Goal: Transaction & Acquisition: Purchase product/service

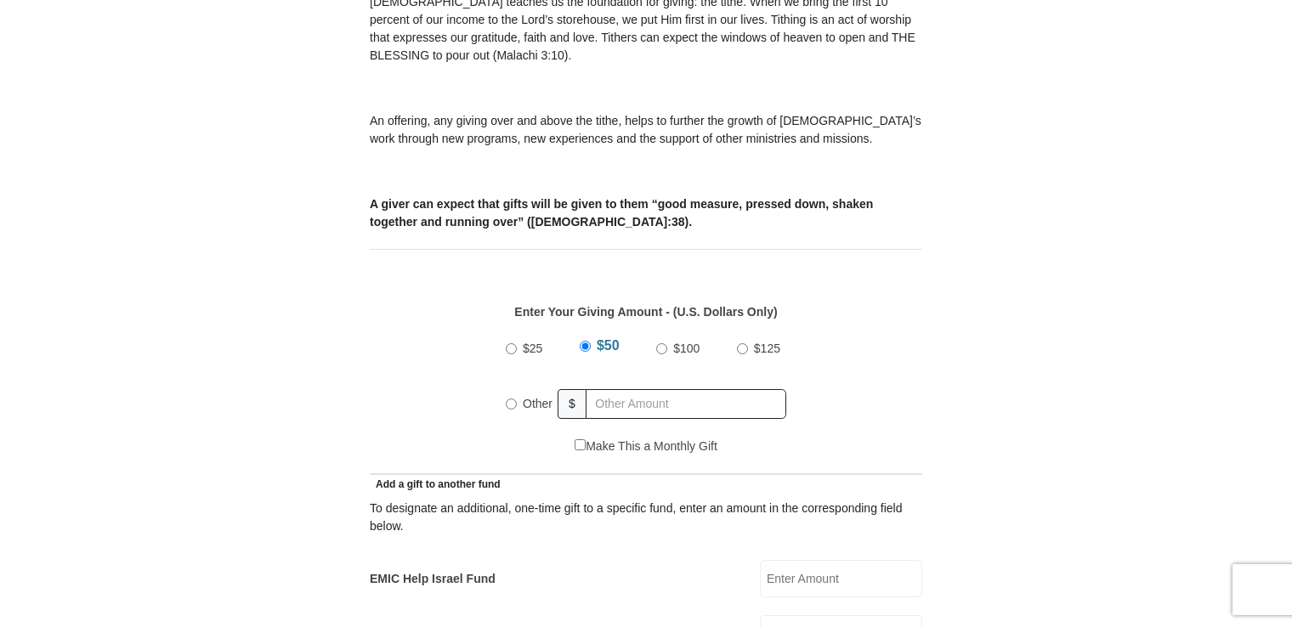
scroll to position [574, 0]
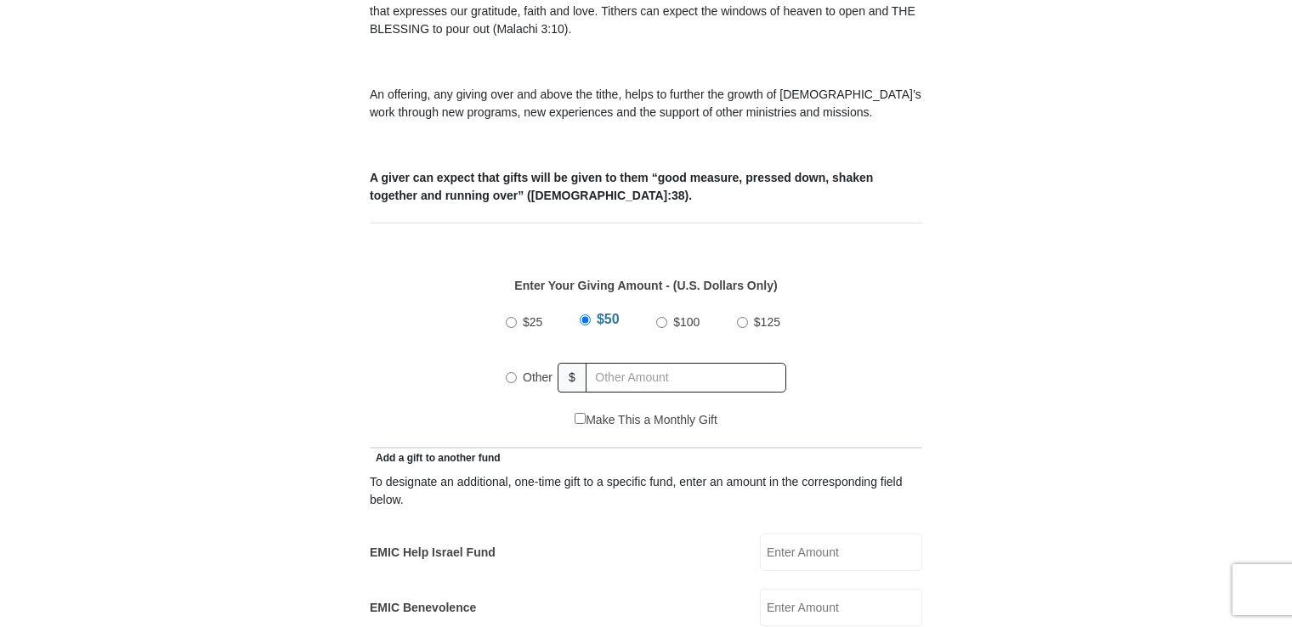
click at [509, 317] on input "$25" at bounding box center [511, 322] width 11 height 11
radio input "true"
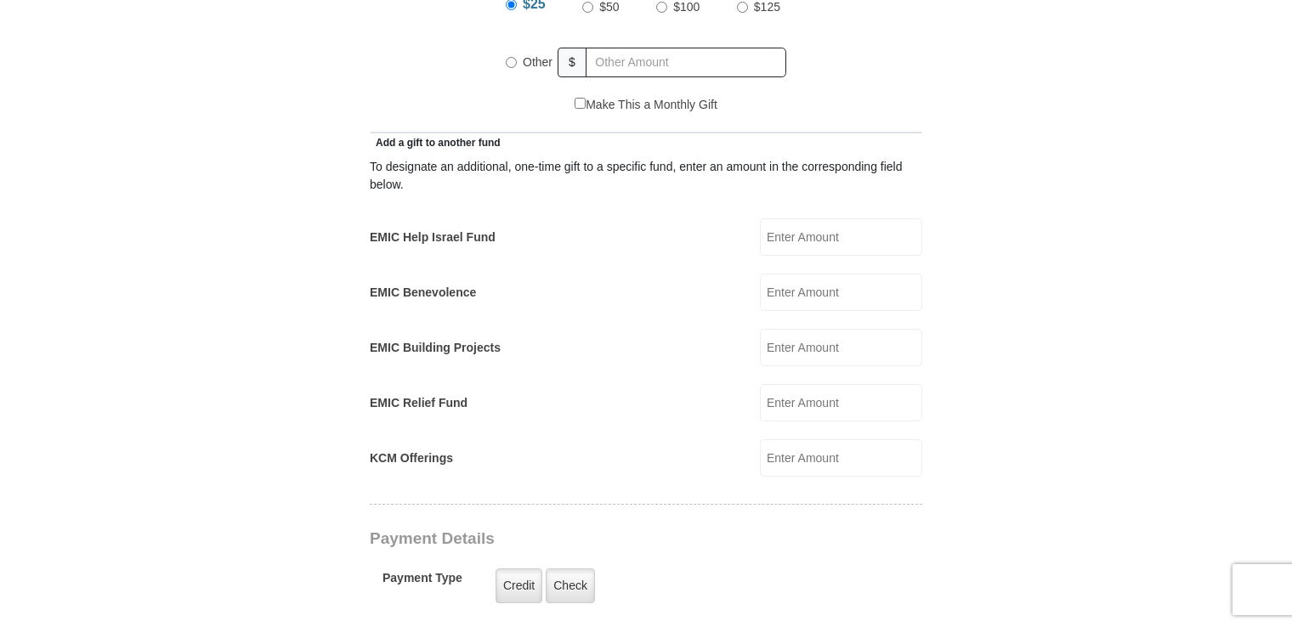
scroll to position [890, 0]
click at [438, 228] on label "EMIC Help Israel Fund" at bounding box center [433, 237] width 126 height 18
click at [760, 218] on input "EMIC Help Israel Fund" at bounding box center [841, 236] width 162 height 37
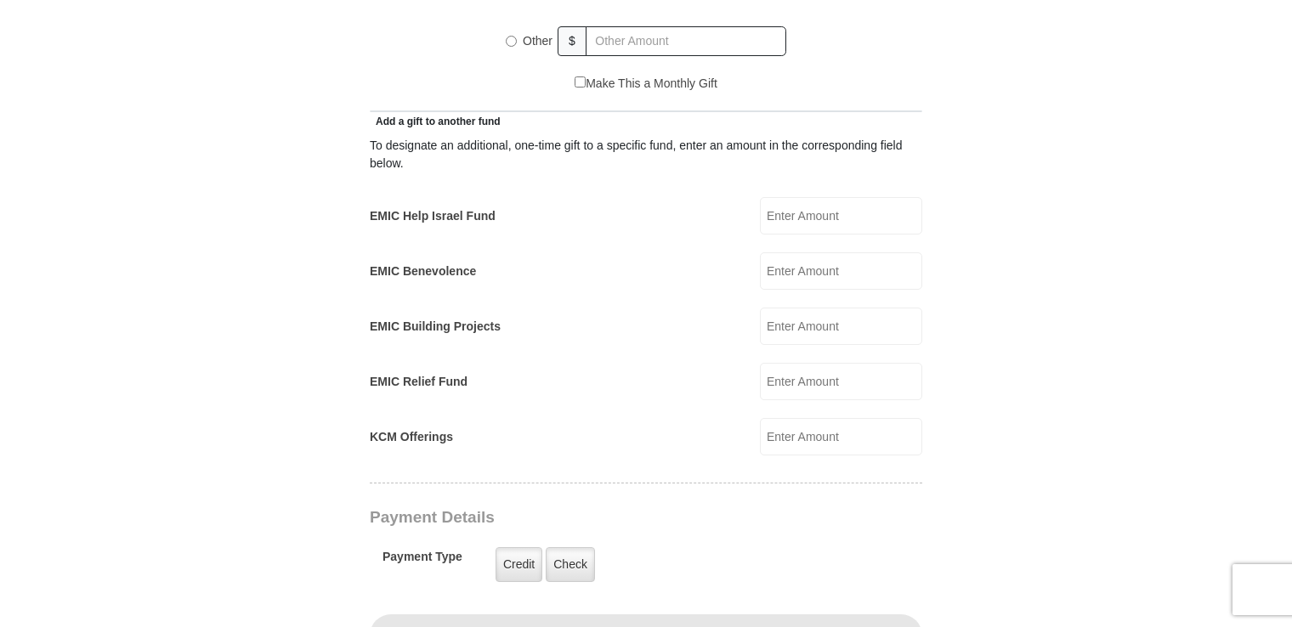
scroll to position [908, 0]
click at [1017, 206] on form "Eagle Mountain International Church Online Giving Because of gifts like yours, …" at bounding box center [645, 403] width 969 height 2486
click at [512, 550] on label "Credit" at bounding box center [518, 567] width 47 height 35
click at [0, 0] on input "Credit" at bounding box center [0, 0] width 0 height 0
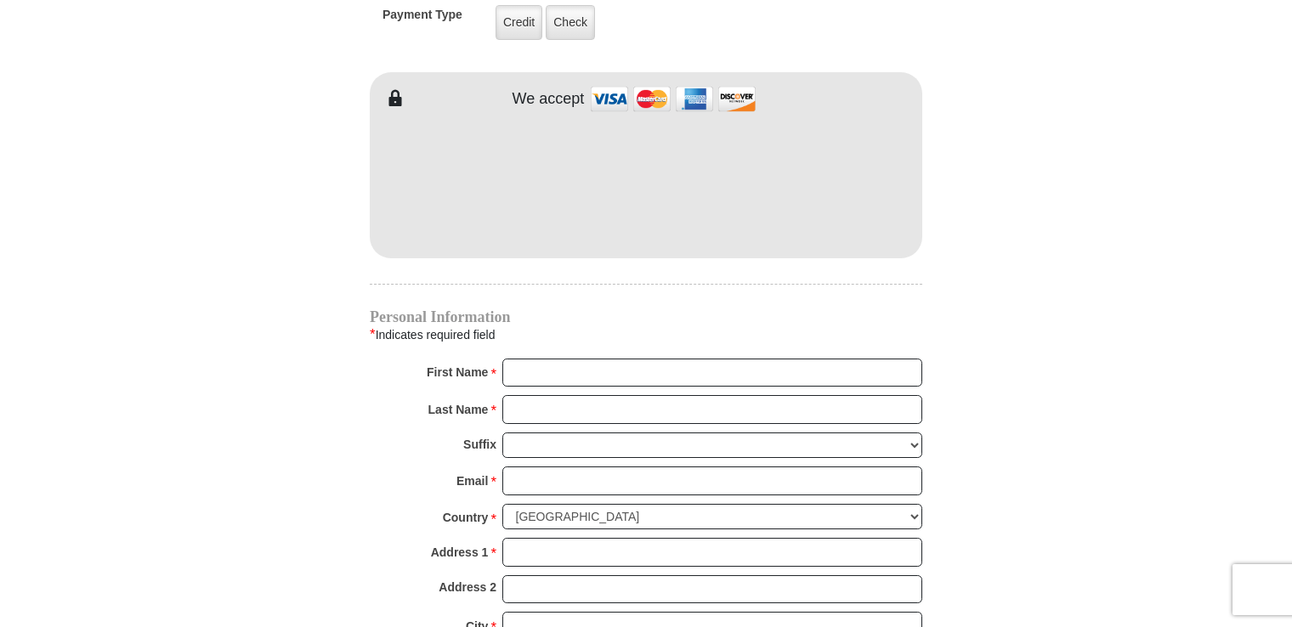
scroll to position [1454, 0]
click at [514, 357] on input "First Name *" at bounding box center [712, 371] width 420 height 29
type input "keva"
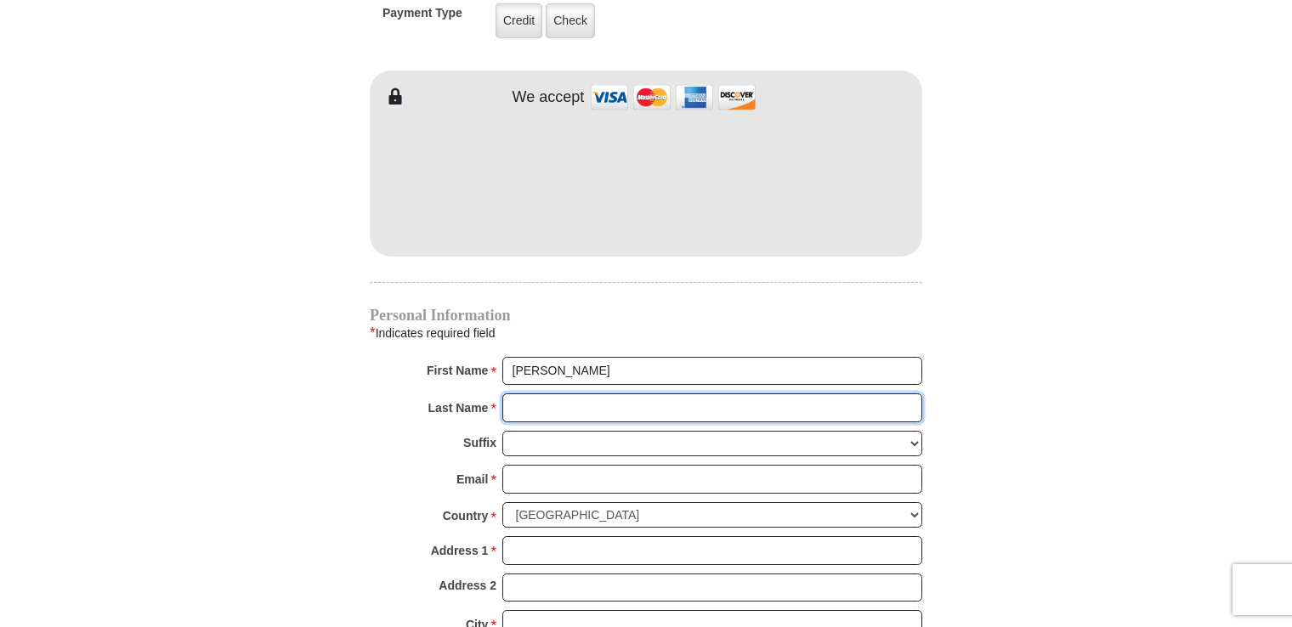
click at [522, 393] on input "Last Name *" at bounding box center [712, 407] width 420 height 29
type input "ammann"
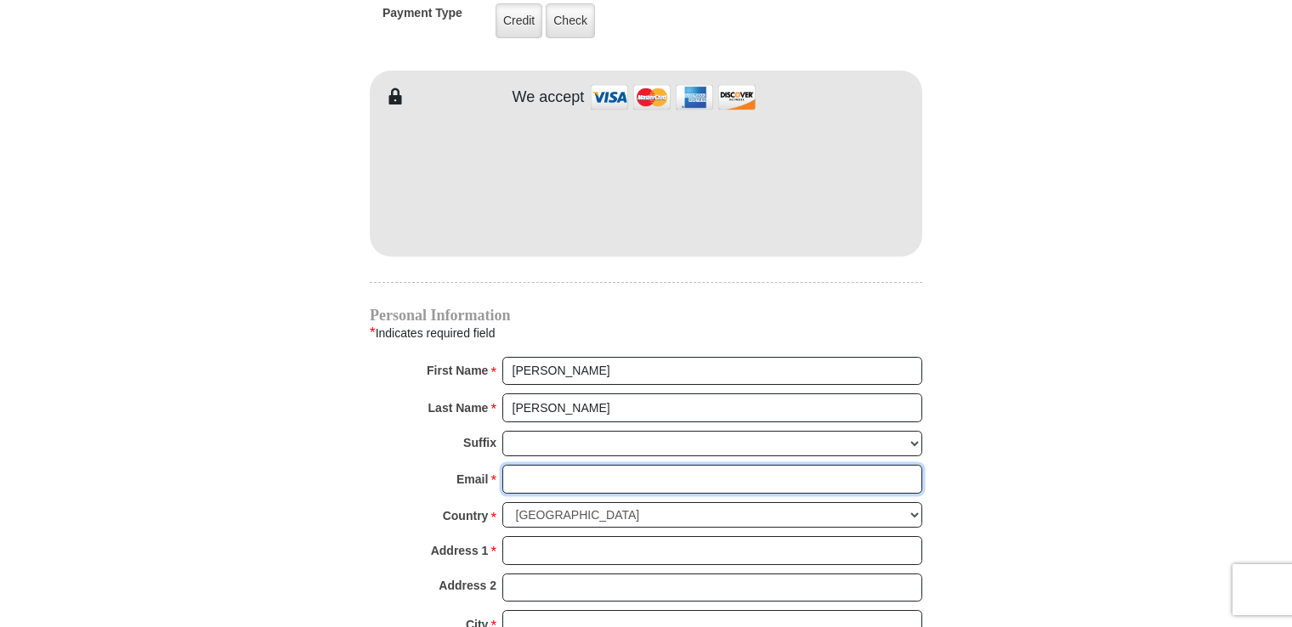
type input "kevarey@aol.com"
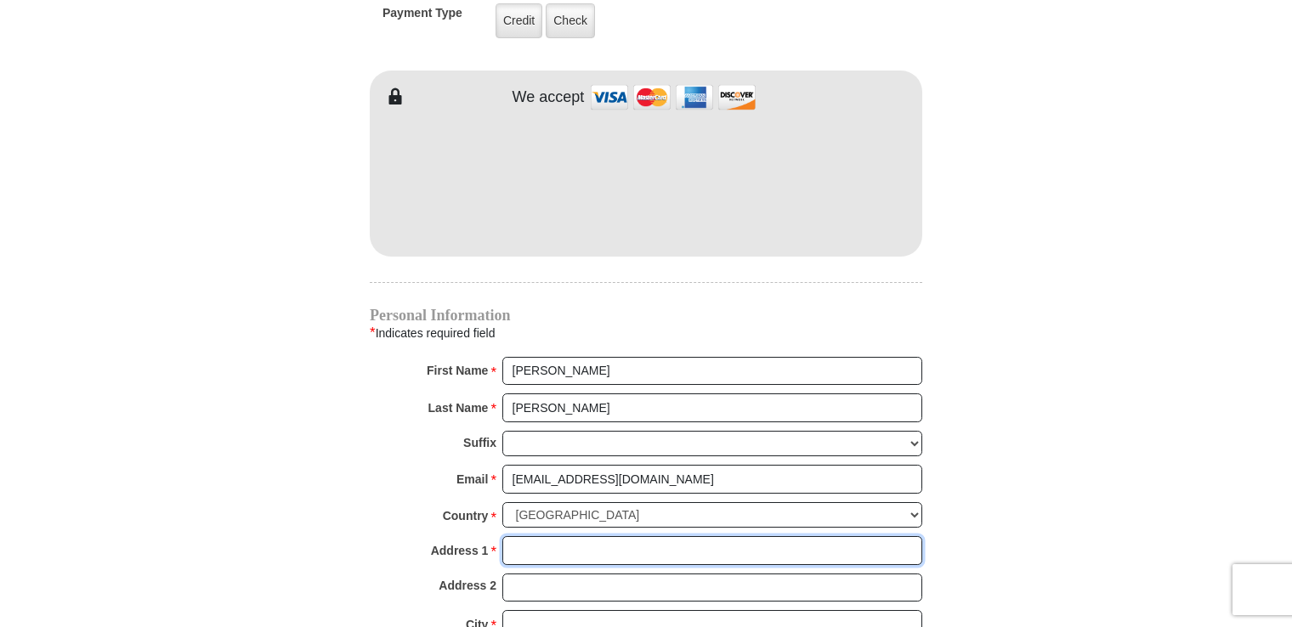
type input "1711 e kemp ave"
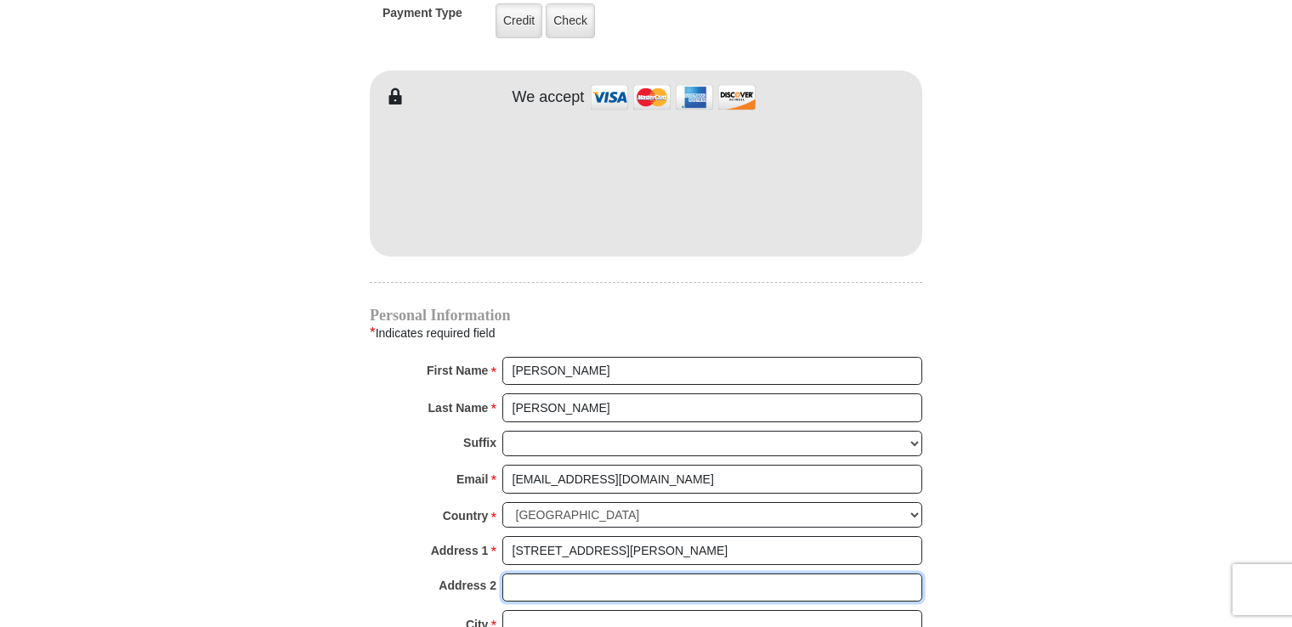
type input "1711 E Kemp Ave"
type input "Watertown"
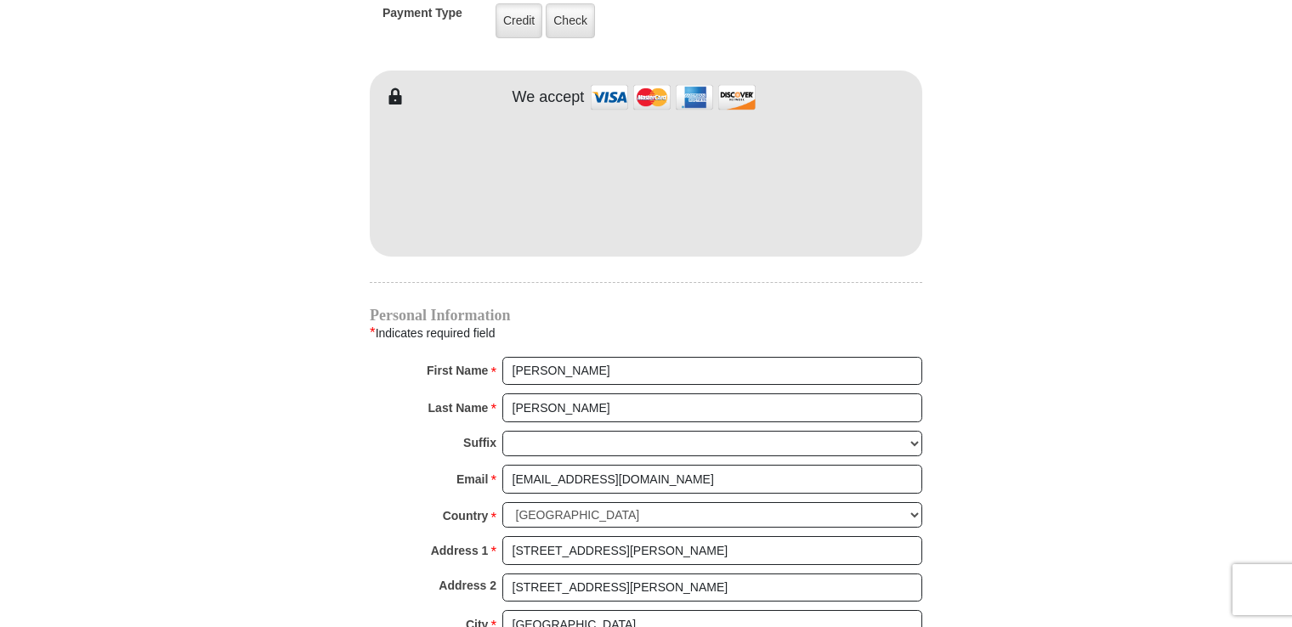
type input "57201"
type input "(605)951-2289"
radio input "true"
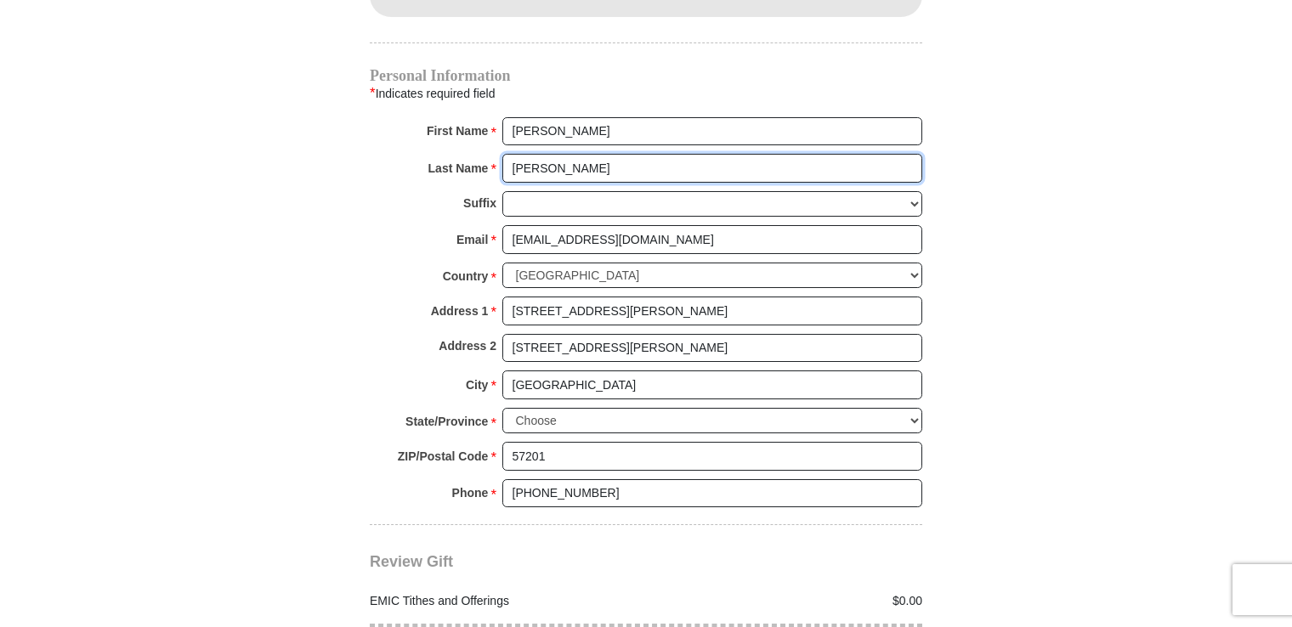
scroll to position [1696, 0]
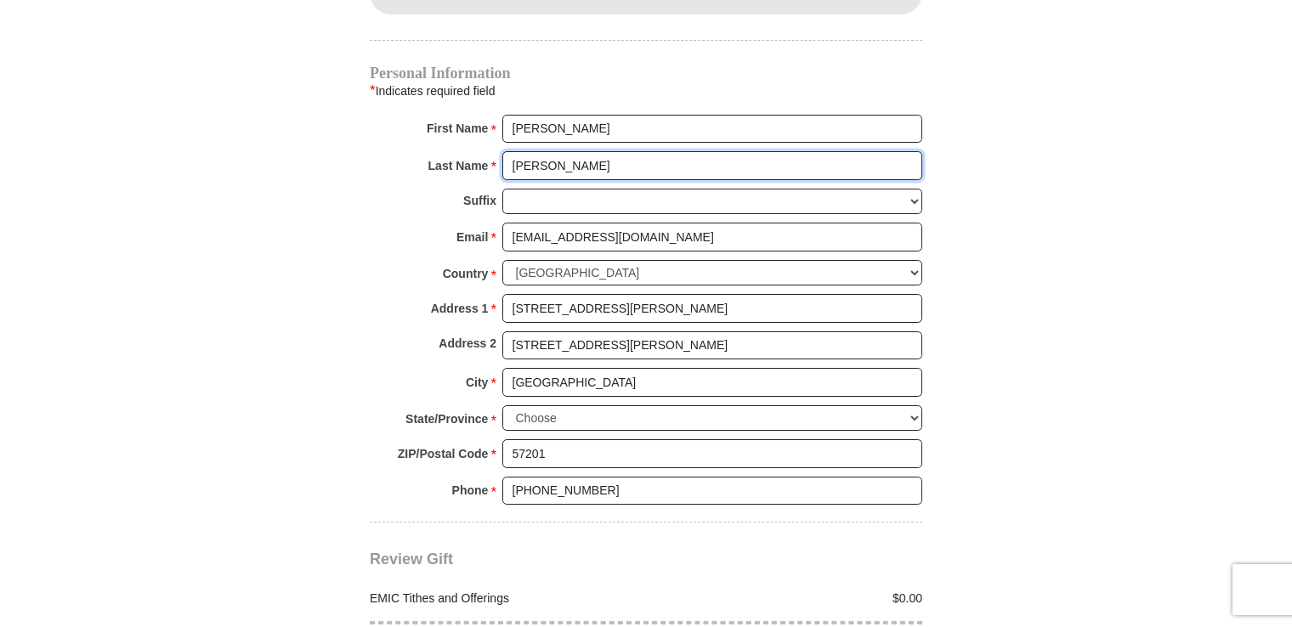
type input "ammann"
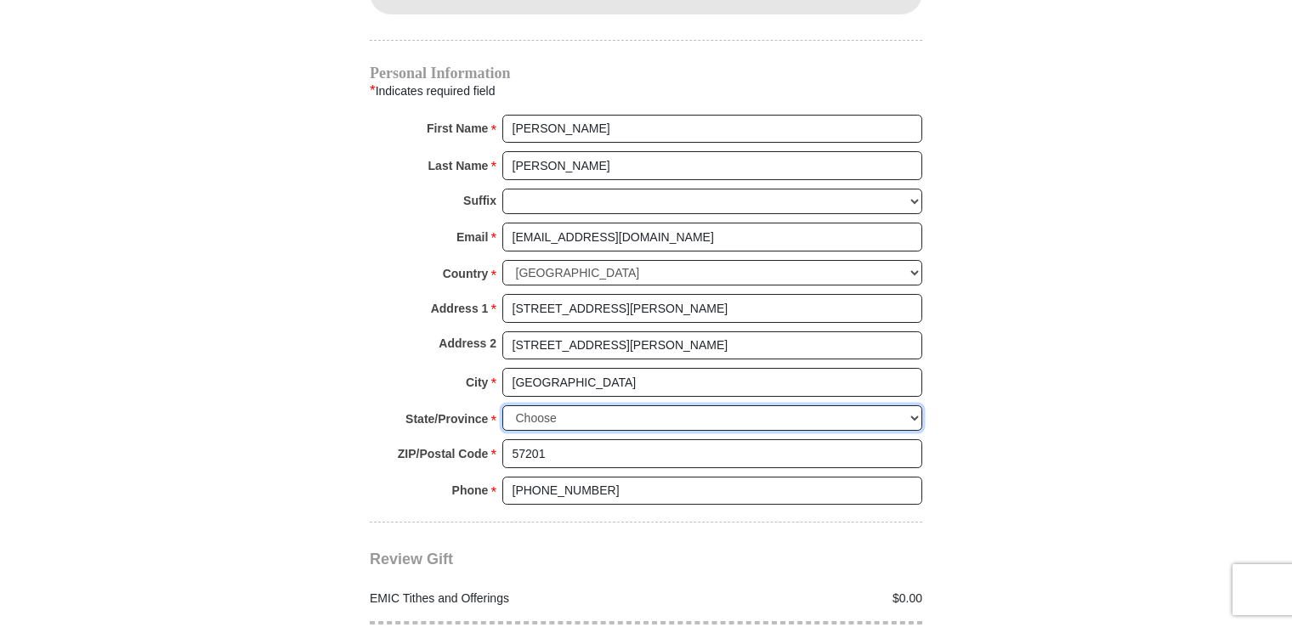
click at [562, 405] on select "Choose Alabama Alaska American Samoa Arizona Arkansas Armed Forces Americas Arm…" at bounding box center [712, 418] width 420 height 26
select select "SD"
click at [502, 405] on select "Choose Alabama Alaska American Samoa Arizona Arkansas Armed Forces Americas Arm…" at bounding box center [712, 418] width 420 height 26
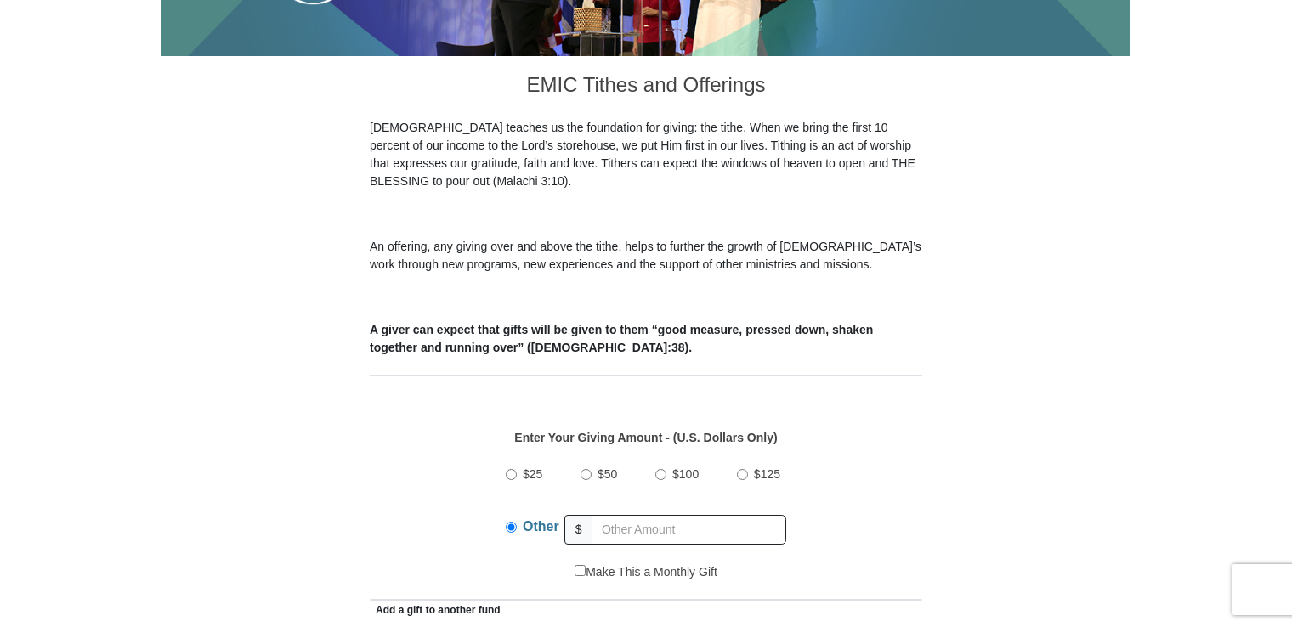
scroll to position [423, 0]
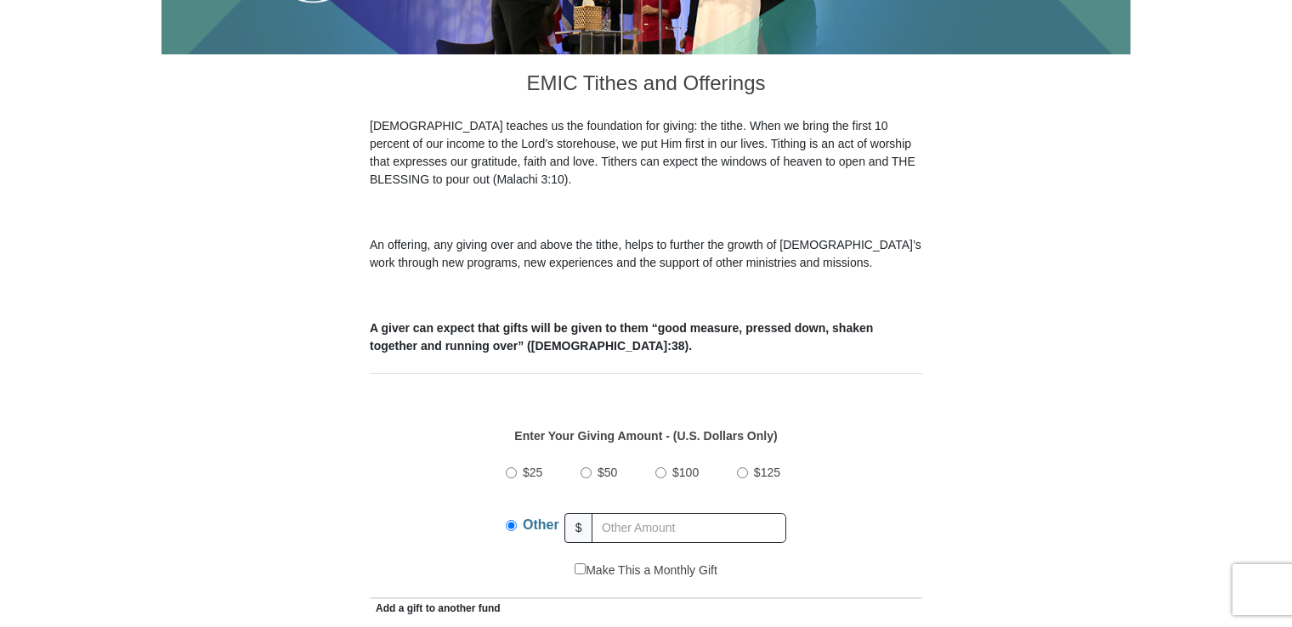
click at [510, 467] on input "$25" at bounding box center [511, 472] width 11 height 11
radio input "true"
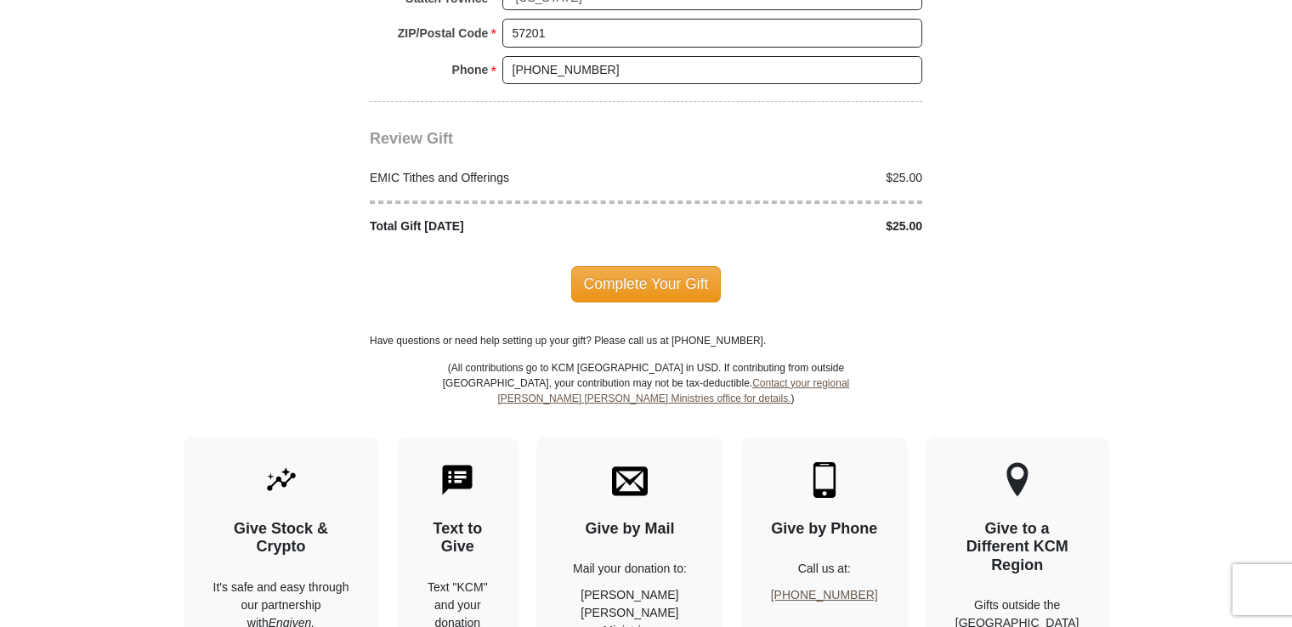
scroll to position [2111, 0]
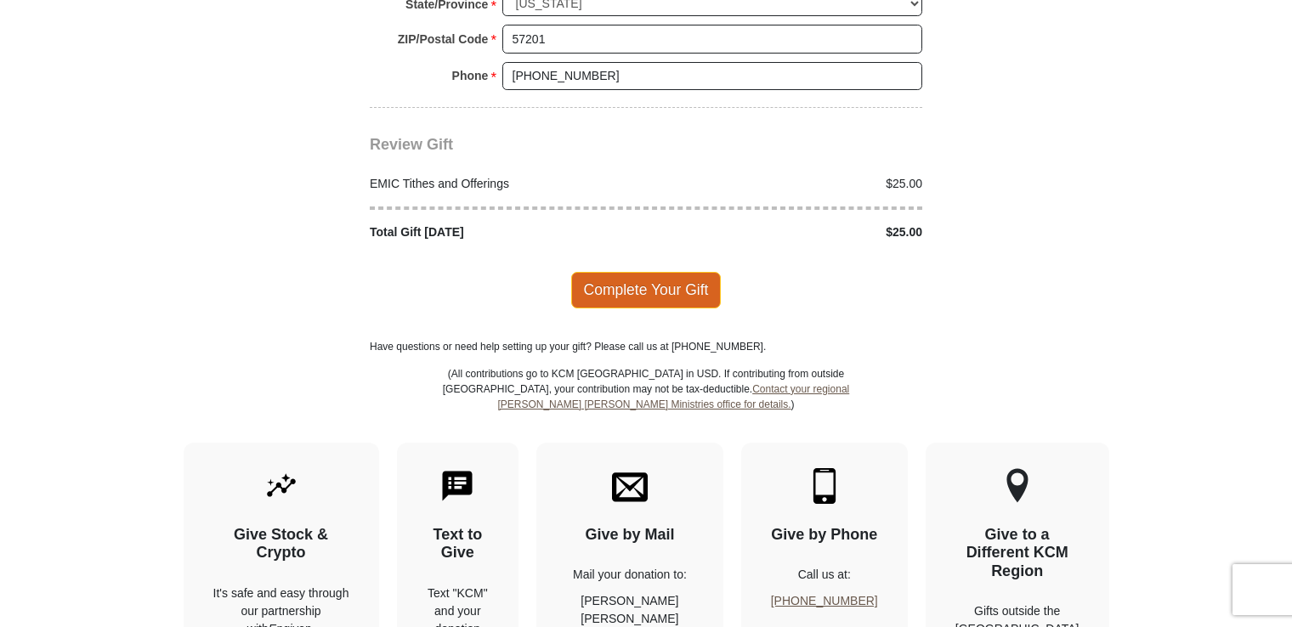
click at [632, 272] on span "Complete Your Gift" at bounding box center [646, 290] width 150 height 36
